Goal: Information Seeking & Learning: Understand process/instructions

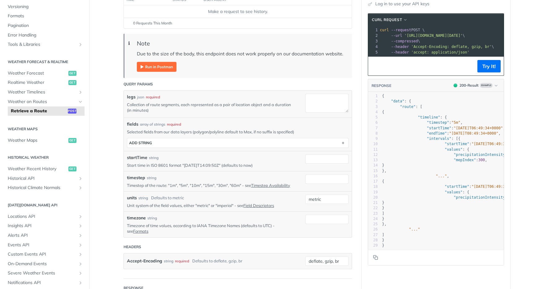
scroll to position [75, 0]
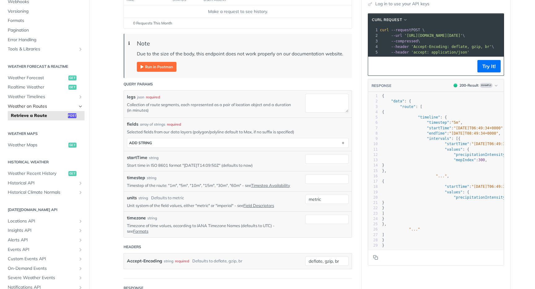
click at [33, 109] on span "Weather on Routes" at bounding box center [42, 106] width 69 height 6
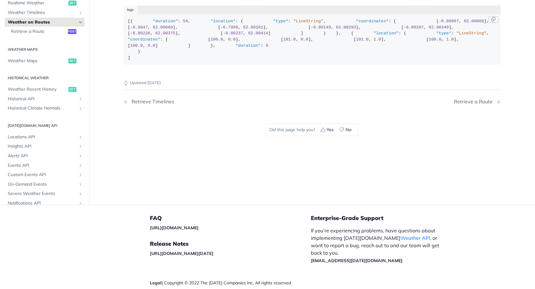
scroll to position [133, 0]
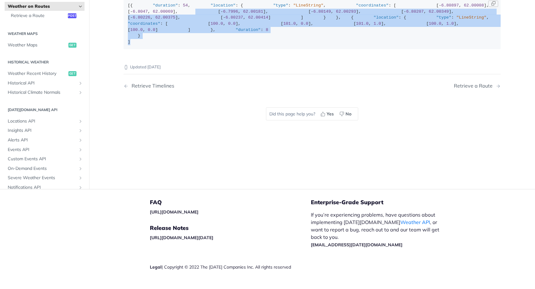
drag, startPoint x: 149, startPoint y: 178, endPoint x: 145, endPoint y: 40, distance: 137.4
click at [145, 40] on code "[{ "duration" : 54 , "location" : { "type" : "LineString" , "coordinates" : [ […" at bounding box center [311, 23] width 377 height 51
click at [145, 40] on div "[{ "duration" : 54 , "location" : { "type" : "LineString" , "coordinates" : [ […" at bounding box center [312, 23] width 369 height 42
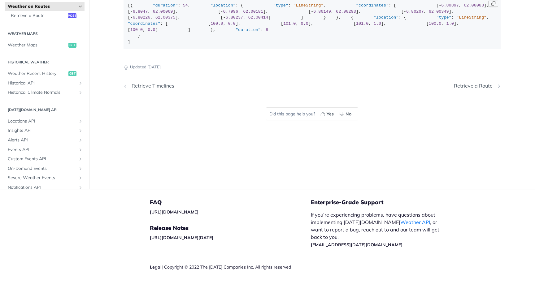
click at [145, 43] on div "[{ "duration" : 54 , "location" : { "type" : "LineString" , "coordinates" : [ […" at bounding box center [312, 23] width 369 height 42
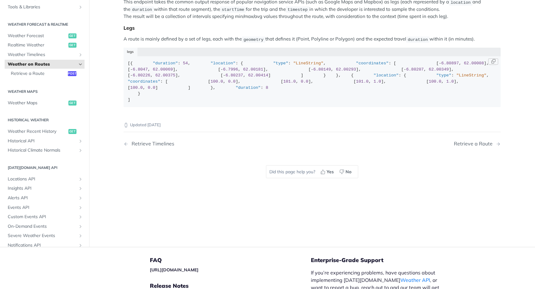
scroll to position [43, 0]
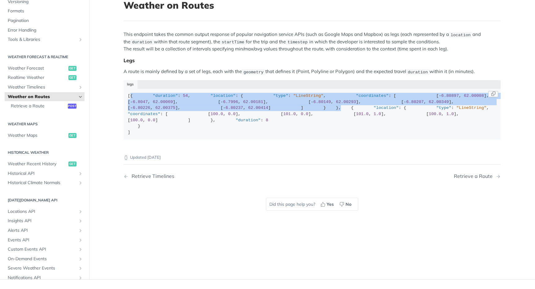
drag, startPoint x: 144, startPoint y: 179, endPoint x: 130, endPoint y: 97, distance: 83.9
click at [130, 97] on div "[{ "duration" : 54 , "location" : { "type" : "LineString" , "coordinates" : [ […" at bounding box center [312, 114] width 369 height 42
click at [147, 135] on div "[{ "duration" : 54 , "location" : { "type" : "LineString" , "coordinates" : [ […" at bounding box center [312, 114] width 369 height 42
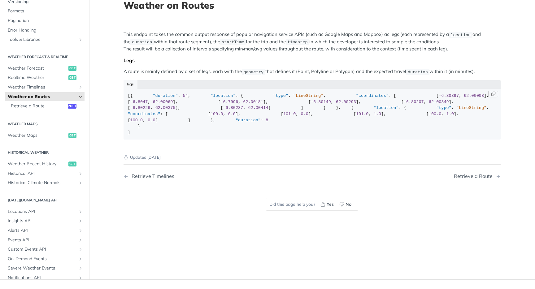
click at [140, 135] on div "[{ "duration" : 54 , "location" : { "type" : "LineString" , "coordinates" : [ […" at bounding box center [312, 114] width 369 height 42
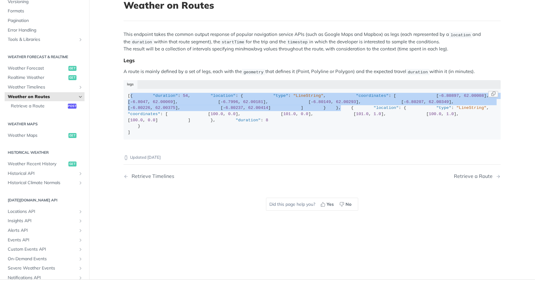
drag, startPoint x: 144, startPoint y: 181, endPoint x: 131, endPoint y: 93, distance: 88.9
click at [131, 93] on div "[{ "duration" : 54 , "location" : { "type" : "LineString" , "coordinates" : [ […" at bounding box center [312, 114] width 369 height 42
click at [167, 85] on div "legs" at bounding box center [311, 84] width 377 height 9
drag, startPoint x: 148, startPoint y: 180, endPoint x: 130, endPoint y: 94, distance: 87.9
click at [130, 94] on div "[{ "duration" : 54 , "location" : { "type" : "LineString" , "coordinates" : [ […" at bounding box center [312, 114] width 369 height 42
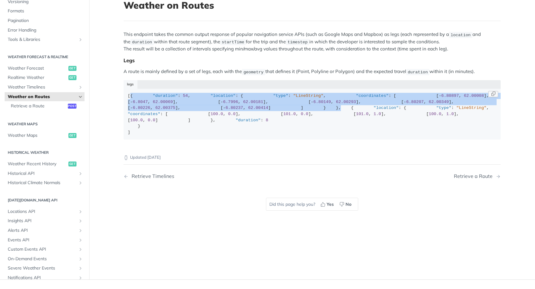
click at [188, 102] on div "[{ "duration" : 54 , "location" : { "type" : "LineString" , "coordinates" : [ […" at bounding box center [312, 114] width 369 height 42
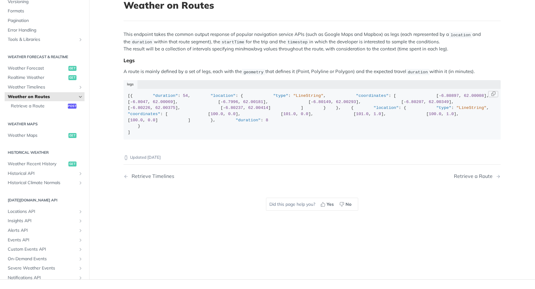
click at [167, 98] on span ""duration"" at bounding box center [165, 95] width 25 height 5
click at [183, 98] on span "54" at bounding box center [185, 95] width 5 height 5
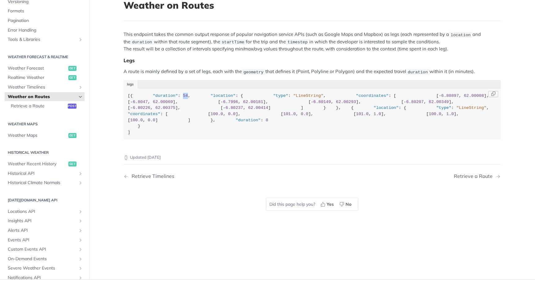
click at [183, 98] on span "54" at bounding box center [185, 95] width 5 height 5
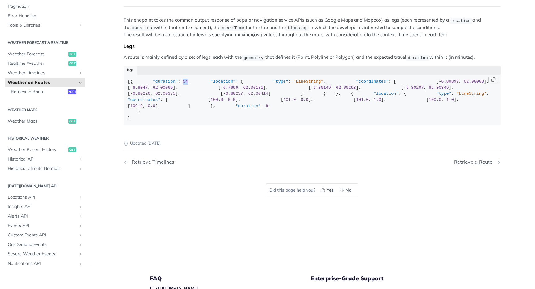
click at [176, 87] on div "[{ "duration" : 54 , "location" : { "type" : "LineString" , "coordinates" : [ […" at bounding box center [312, 100] width 369 height 42
click at [183, 84] on span "54" at bounding box center [185, 81] width 5 height 5
click at [157, 84] on span ""duration"" at bounding box center [165, 81] width 25 height 5
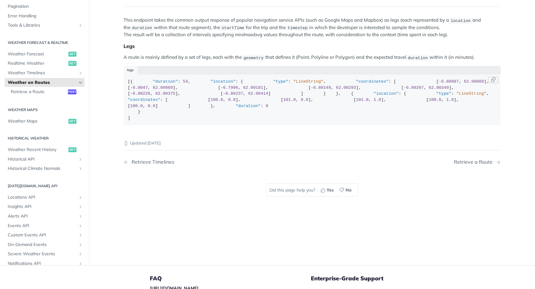
click at [157, 84] on span ""duration"" at bounding box center [165, 81] width 25 height 5
click at [183, 84] on span "54" at bounding box center [185, 81] width 5 height 5
click at [177, 88] on div "[{ "duration" : 54 , "location" : { "type" : "LineString" , "coordinates" : [ […" at bounding box center [312, 100] width 369 height 42
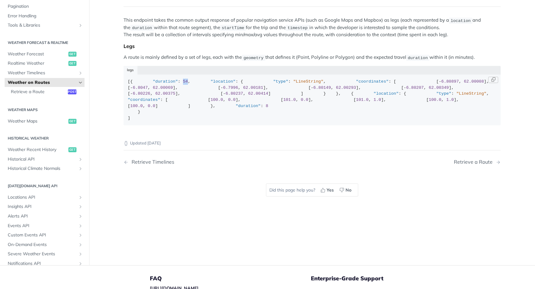
click at [177, 88] on div "[{ "duration" : 54 , "location" : { "type" : "LineString" , "coordinates" : [ […" at bounding box center [312, 100] width 369 height 42
click at [188, 87] on div "[{ "duration" : 54 , "location" : { "type" : "LineString" , "coordinates" : [ […" at bounding box center [312, 100] width 369 height 42
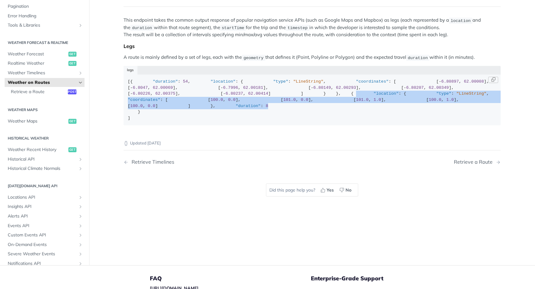
drag, startPoint x: 187, startPoint y: 240, endPoint x: 129, endPoint y: 176, distance: 85.9
click at [129, 121] on div "[{ "duration" : 54 , "location" : { "type" : "LineString" , "coordinates" : [ […" at bounding box center [312, 100] width 369 height 42
click at [356, 102] on span "101.0" at bounding box center [362, 99] width 13 height 5
drag, startPoint x: 190, startPoint y: 237, endPoint x: 127, endPoint y: 176, distance: 87.5
click at [127, 125] on code "[{ "duration" : 54 , "location" : { "type" : "LineString" , "coordinates" : [ […" at bounding box center [311, 100] width 377 height 51
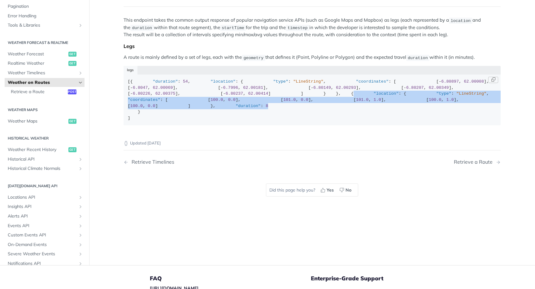
click at [192, 121] on div "[{ "duration" : 54 , "location" : { "type" : "LineString" , "coordinates" : [ […" at bounding box center [312, 100] width 369 height 42
drag, startPoint x: 188, startPoint y: 237, endPoint x: 122, endPoint y: 179, distance: 87.9
click at [122, 179] on article "Weather on Routes This endpoint takes the common output response of popular nav…" at bounding box center [312, 120] width 396 height 289
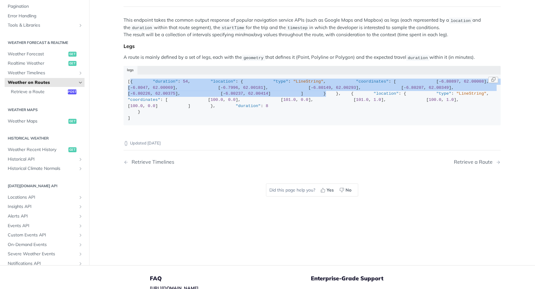
drag, startPoint x: 171, startPoint y: 158, endPoint x: 130, endPoint y: 84, distance: 85.0
click at [130, 84] on div "[{ "duration" : 54 , "location" : { "type" : "LineString" , "coordinates" : [ […" at bounding box center [312, 100] width 369 height 42
click at [148, 121] on div "[{ "duration" : 54 , "location" : { "type" : "LineString" , "coordinates" : [ […" at bounding box center [312, 100] width 369 height 42
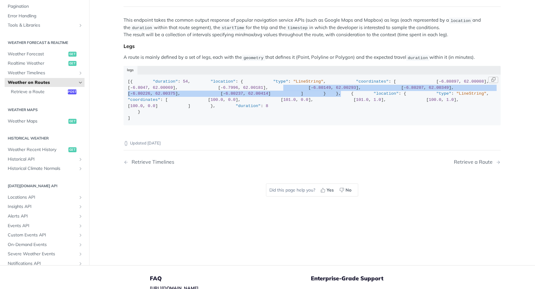
drag, startPoint x: 154, startPoint y: 166, endPoint x: 143, endPoint y: 132, distance: 35.9
click at [143, 121] on div "[{ "duration" : 54 , "location" : { "type" : "LineString" , "coordinates" : [ […" at bounding box center [312, 100] width 369 height 42
click at [144, 121] on div "[{ "duration" : 54 , "location" : { "type" : "LineString" , "coordinates" : [ […" at bounding box center [312, 100] width 369 height 42
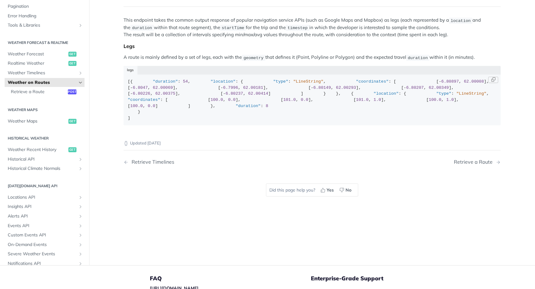
click at [146, 121] on div "[{ "duration" : 54 , "location" : { "type" : "LineString" , "coordinates" : [ […" at bounding box center [312, 100] width 369 height 42
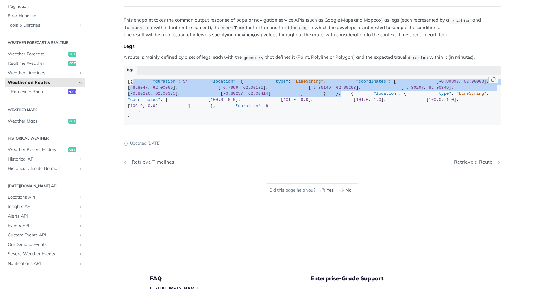
drag, startPoint x: 146, startPoint y: 166, endPoint x: 129, endPoint y: 88, distance: 80.1
click at [129, 88] on div "[{ "duration" : 54 , "location" : { "type" : "LineString" , "coordinates" : [ […" at bounding box center [312, 100] width 369 height 42
click at [131, 103] on div "[{ "duration" : 54 , "location" : { "type" : "LineString" , "coordinates" : [ […" at bounding box center [312, 100] width 369 height 42
